Goal: Information Seeking & Learning: Learn about a topic

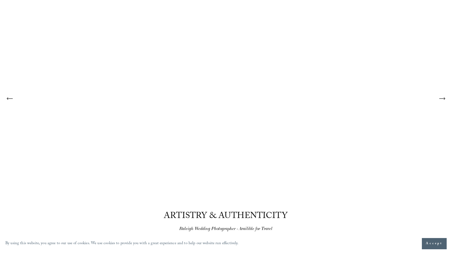
scroll to position [86, 0]
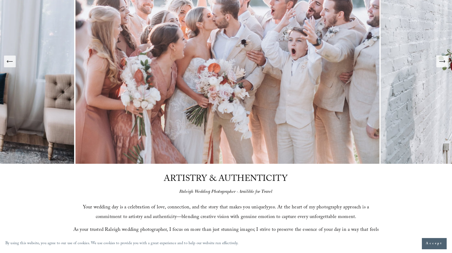
click at [446, 63] on icon "Next Slide" at bounding box center [442, 61] width 7 height 7
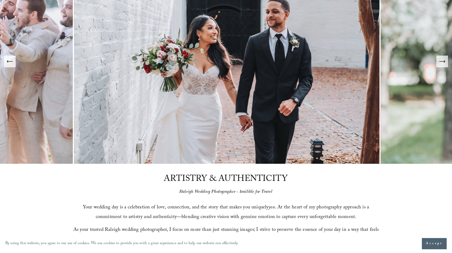
scroll to position [11, 0]
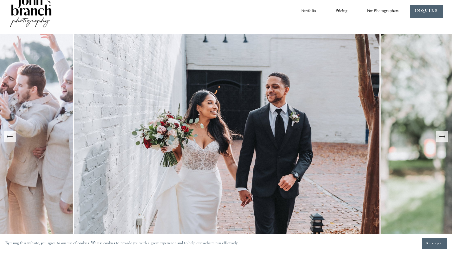
click at [443, 140] on button "Next Slide" at bounding box center [443, 136] width 12 height 12
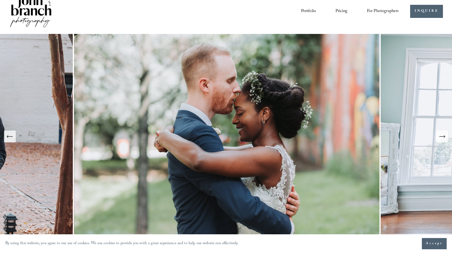
click at [443, 140] on button "Next Slide" at bounding box center [443, 136] width 12 height 12
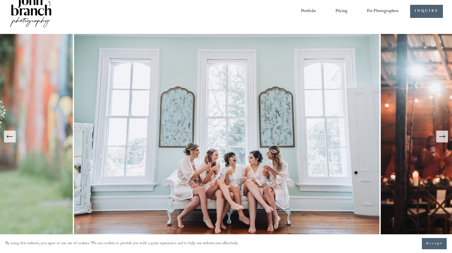
click at [443, 140] on button "Next Slide" at bounding box center [443, 136] width 12 height 12
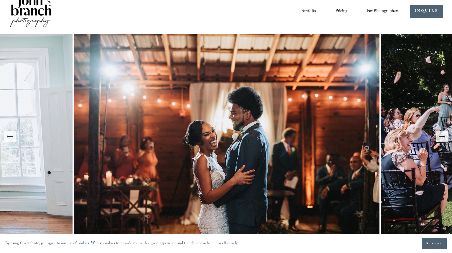
click at [443, 140] on button "Next Slide" at bounding box center [443, 136] width 12 height 12
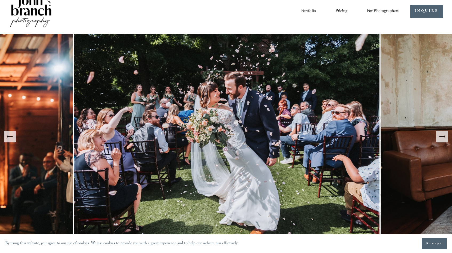
click at [443, 140] on button "Next Slide" at bounding box center [443, 136] width 12 height 12
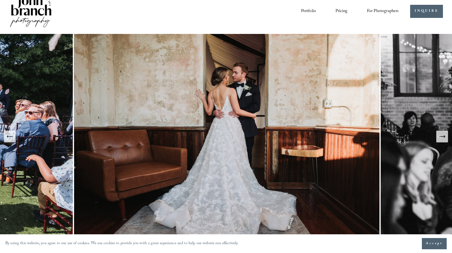
click at [443, 140] on button "Next Slide" at bounding box center [443, 136] width 12 height 12
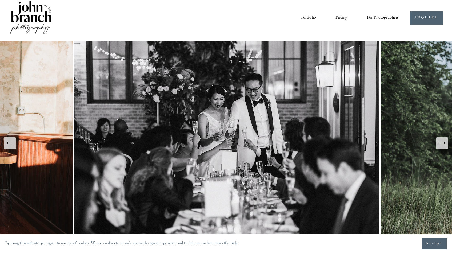
scroll to position [0, 0]
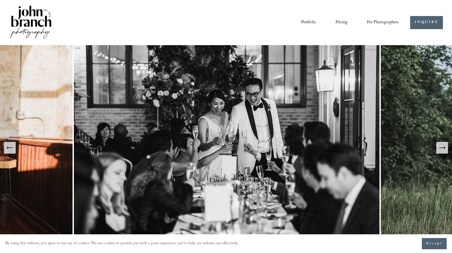
click at [351, 28] on div "Portfolio Pricing For Photographers Presets Education Courses" at bounding box center [204, 23] width 390 height 36
click at [342, 22] on link "Pricing" at bounding box center [342, 22] width 12 height 9
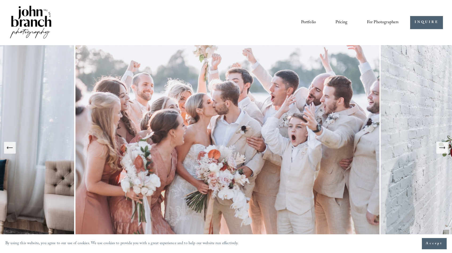
click at [440, 148] on icon "Next Slide" at bounding box center [442, 148] width 6 height 0
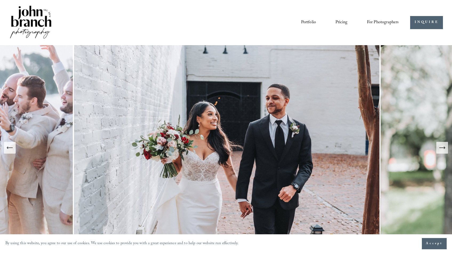
click at [440, 148] on icon "Next Slide" at bounding box center [442, 148] width 6 height 0
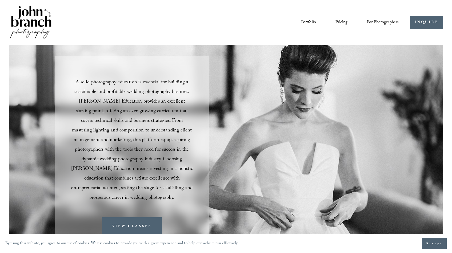
drag, startPoint x: 125, startPoint y: 108, endPoint x: 102, endPoint y: 105, distance: 23.7
click at [125, 108] on span "A solid photography education is essential for building a sustainable and profi…" at bounding box center [132, 140] width 123 height 124
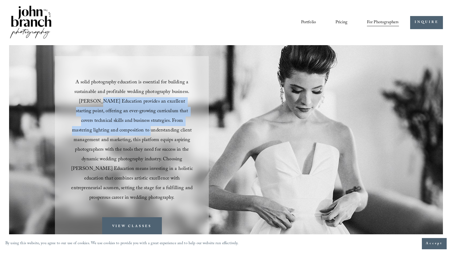
drag, startPoint x: 96, startPoint y: 109, endPoint x: 154, endPoint y: 152, distance: 73.2
click at [114, 130] on span "A solid photography education is essential for building a sustainable and profi…" at bounding box center [132, 140] width 123 height 124
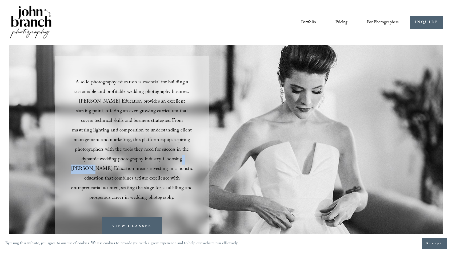
drag, startPoint x: 162, startPoint y: 158, endPoint x: 109, endPoint y: 135, distance: 58.8
click at [119, 149] on span "A solid photography education is essential for building a sustainable and profi…" at bounding box center [132, 140] width 123 height 124
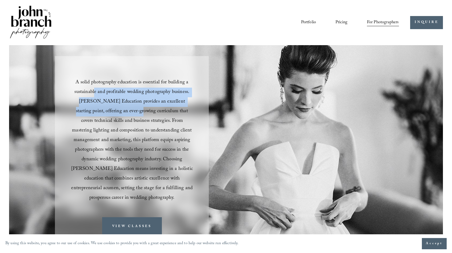
drag, startPoint x: 95, startPoint y: 89, endPoint x: 144, endPoint y: 140, distance: 70.8
click at [125, 120] on span "A solid photography education is essential for building a sustainable and profi…" at bounding box center [132, 140] width 123 height 124
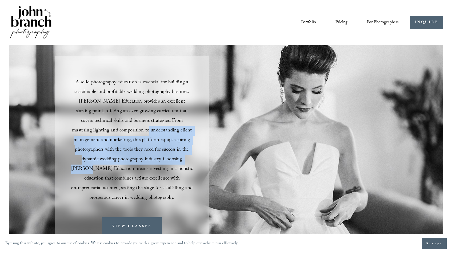
drag, startPoint x: 160, startPoint y: 158, endPoint x: 112, endPoint y: 134, distance: 53.6
click at [112, 134] on span "A solid photography education is essential for building a sustainable and profi…" at bounding box center [132, 140] width 123 height 124
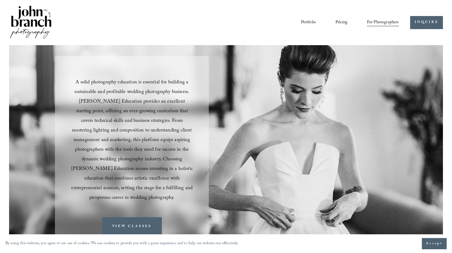
click at [148, 108] on span "A solid photography education is essential for building a sustainable and profi…" at bounding box center [132, 140] width 123 height 124
